Goal: Information Seeking & Learning: Check status

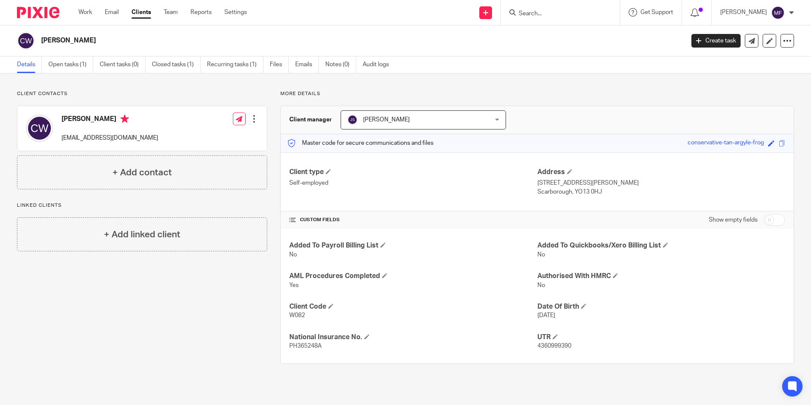
click at [545, 14] on input "Search" at bounding box center [556, 14] width 76 height 8
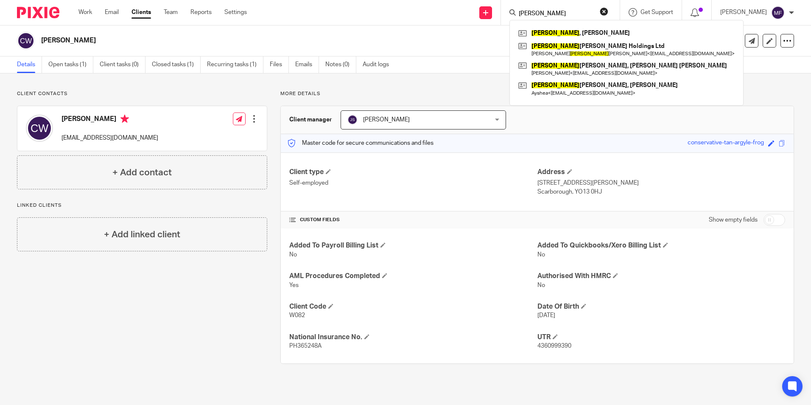
type input "finch"
click button "submit" at bounding box center [0, 0] width 0 height 0
click at [555, 34] on link at bounding box center [626, 33] width 221 height 13
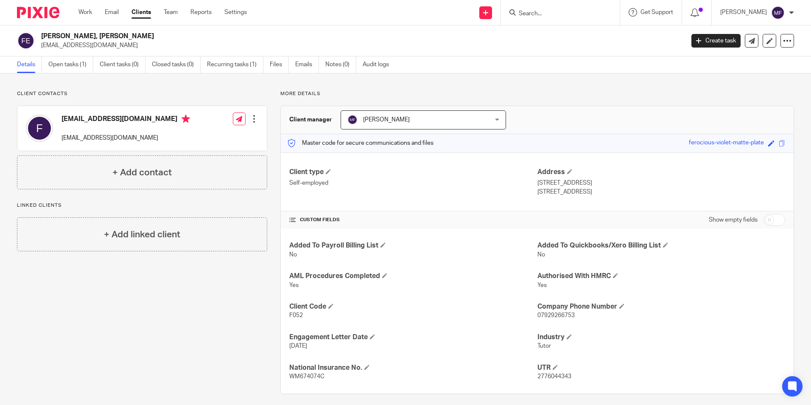
click at [569, 12] on input "Search" at bounding box center [556, 14] width 76 height 8
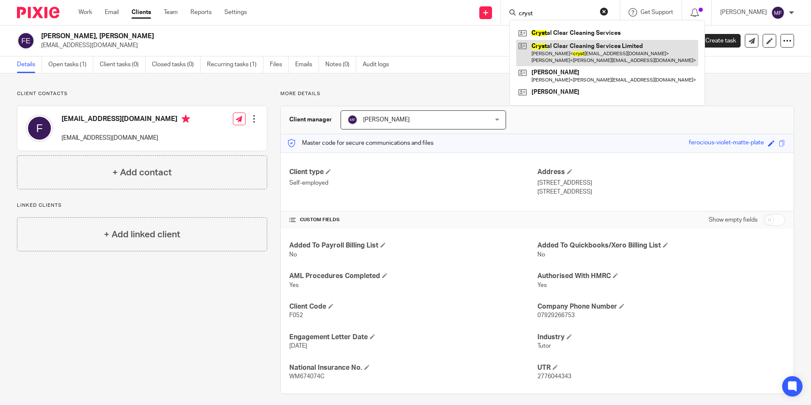
type input "cryst"
click at [607, 48] on link at bounding box center [607, 53] width 182 height 26
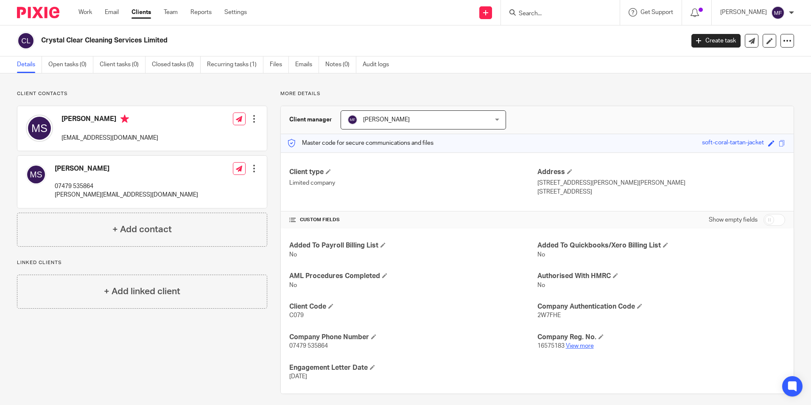
click at [574, 344] on link "View more" at bounding box center [580, 346] width 28 height 6
click at [549, 13] on input "Search" at bounding box center [556, 14] width 76 height 8
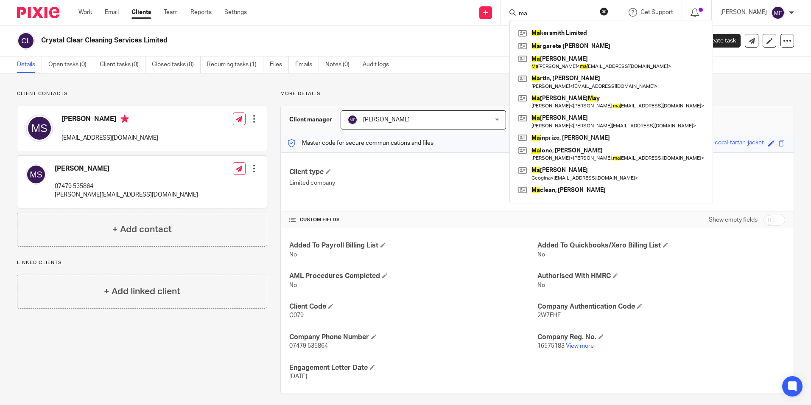
type input "m"
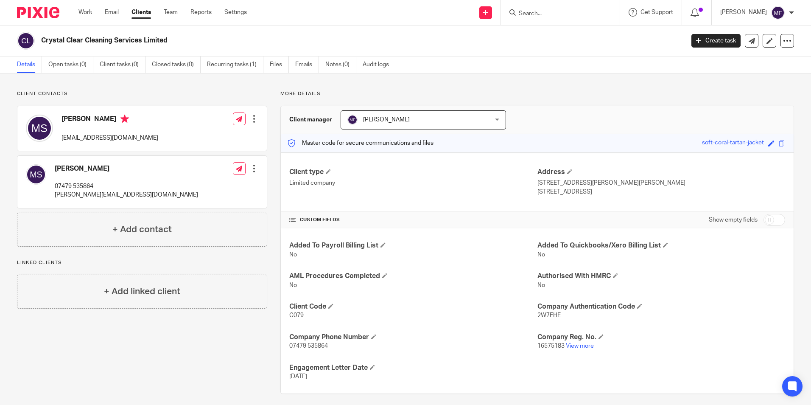
click at [549, 15] on input "Search" at bounding box center [556, 14] width 76 height 8
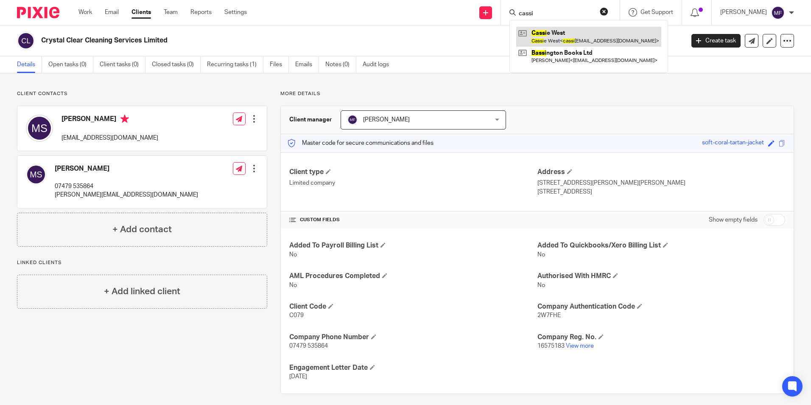
type input "cassi"
click at [587, 39] on link at bounding box center [588, 37] width 145 height 20
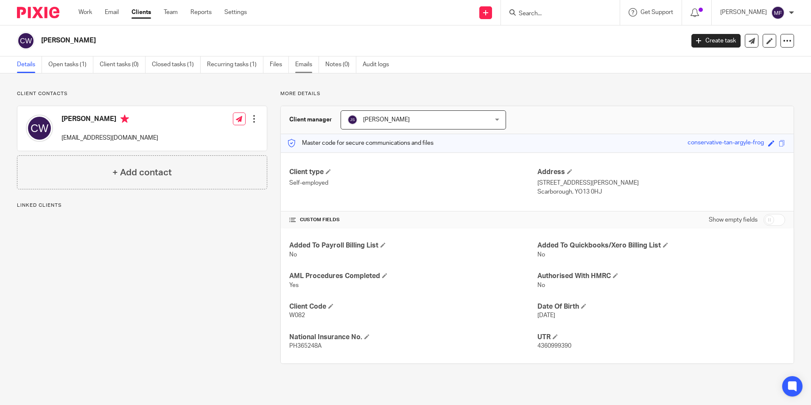
click at [305, 64] on link "Emails" at bounding box center [307, 64] width 24 height 17
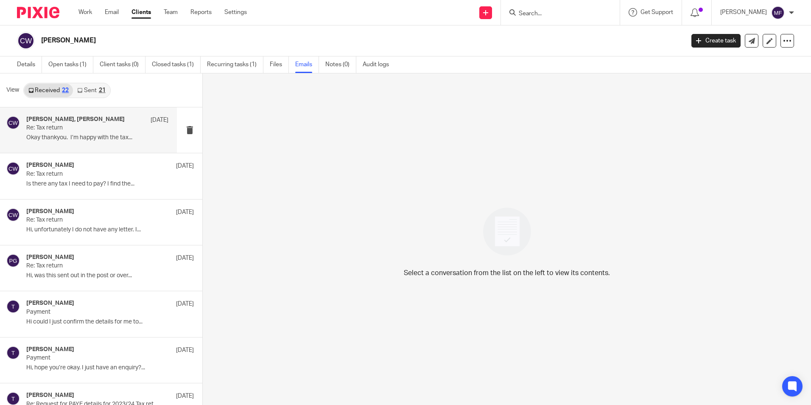
click at [74, 138] on p "Okay thankyou. I’m happy with the tax..." at bounding box center [97, 137] width 142 height 7
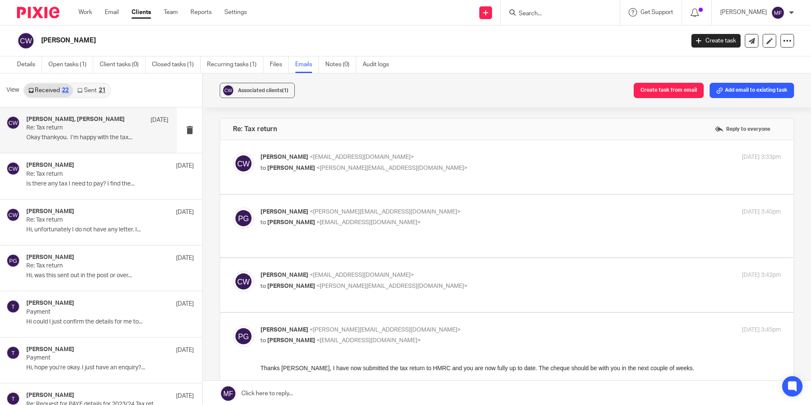
click at [339, 160] on p "[PERSON_NAME] <[EMAIL_ADDRESS][DOMAIN_NAME]>" at bounding box center [433, 157] width 347 height 9
checkbox input "true"
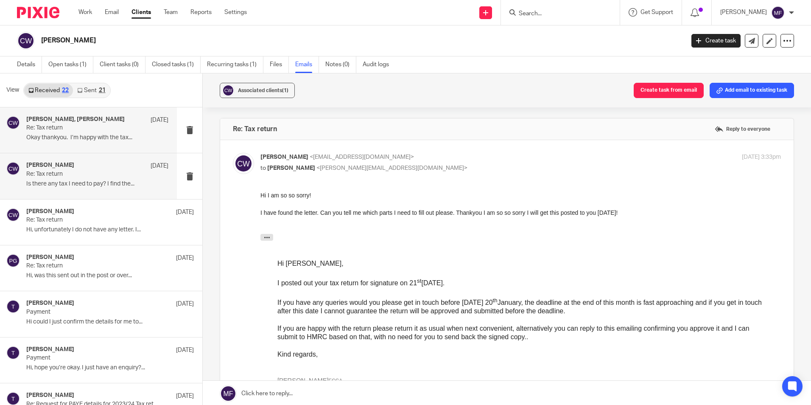
click at [94, 170] on p "Re: Tax return" at bounding box center [83, 173] width 114 height 7
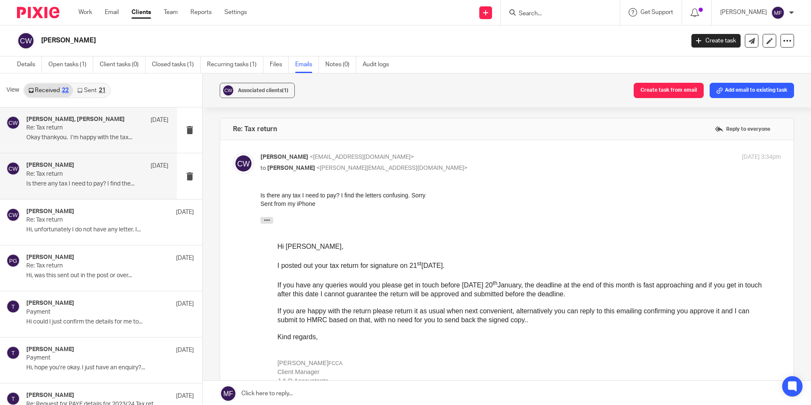
click at [133, 127] on p "Re: Tax return" at bounding box center [83, 127] width 114 height 7
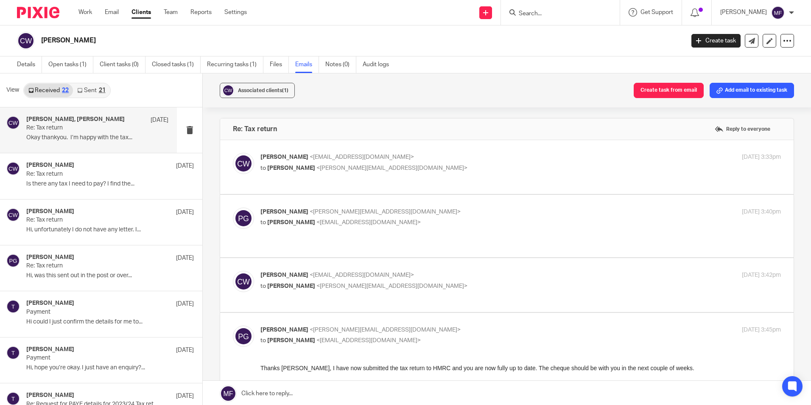
click at [91, 86] on link "Sent 21" at bounding box center [91, 91] width 36 height 14
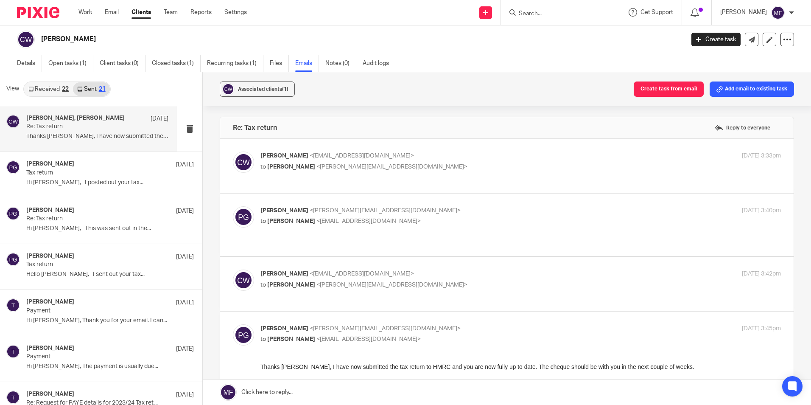
click at [129, 133] on p "Thanks [PERSON_NAME], I have now submitted the tax..." at bounding box center [97, 136] width 142 height 7
click at [362, 165] on span "<[PERSON_NAME][EMAIL_ADDRESS][DOMAIN_NAME]>" at bounding box center [391, 167] width 151 height 6
checkbox input "true"
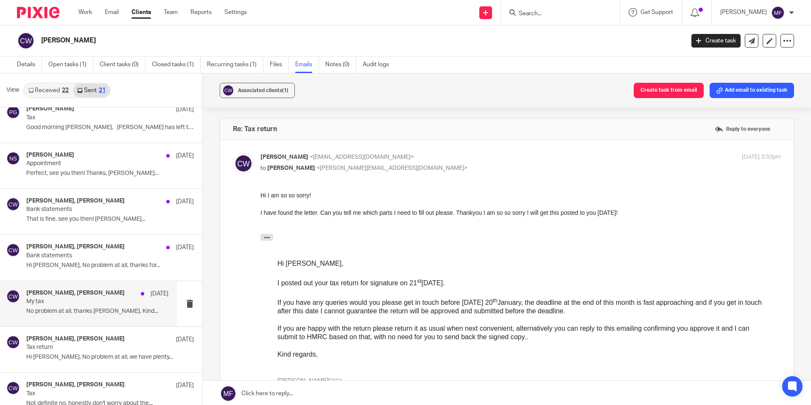
scroll to position [659, 0]
